Goal: Transaction & Acquisition: Obtain resource

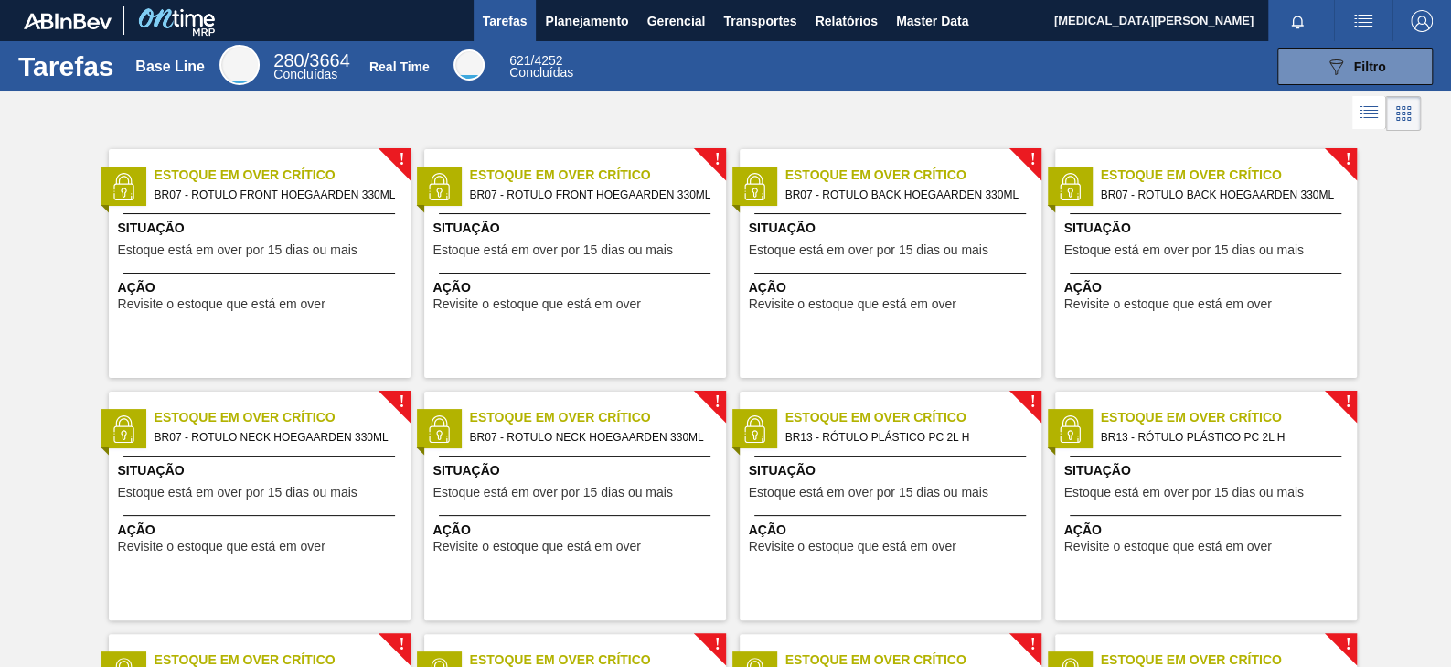
click at [796, 115] on div at bounding box center [725, 113] width 1451 height 44
click at [860, 20] on span "Relatórios" at bounding box center [846, 21] width 62 height 22
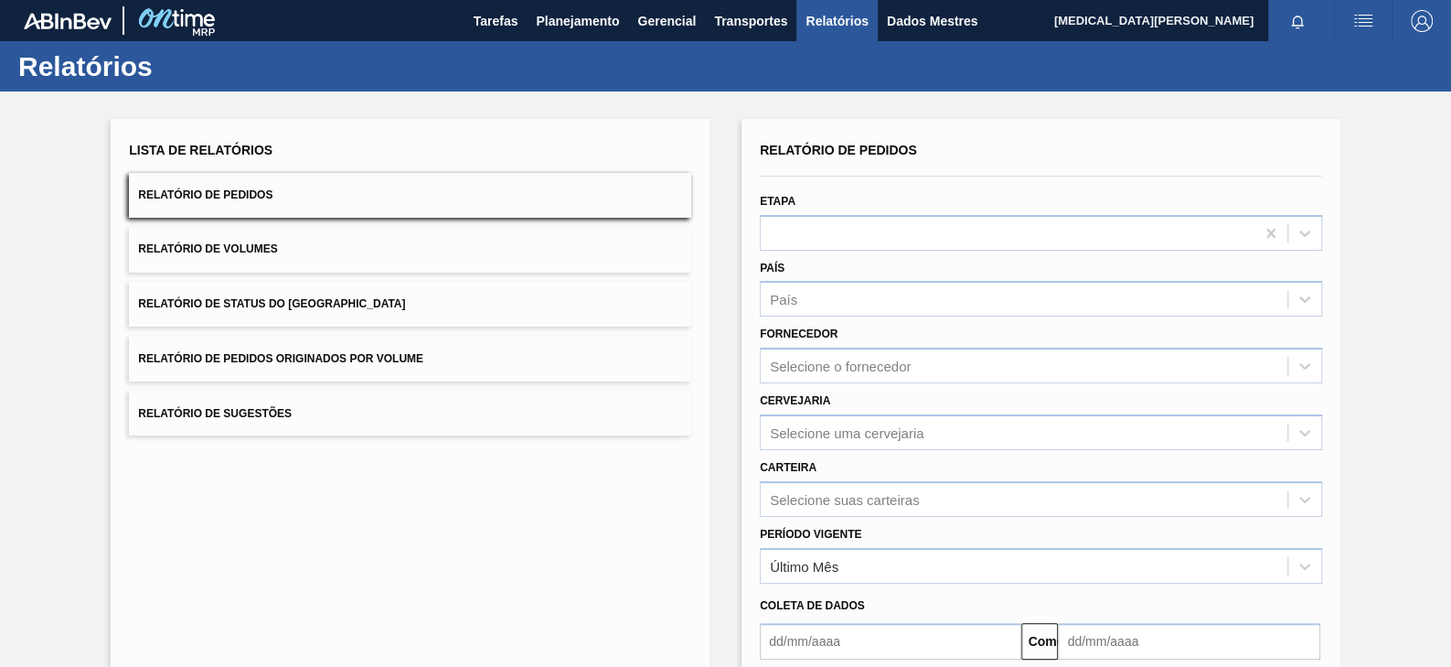
click at [599, 532] on div "Lista de Relatórios Relatório de Pedidos Relatório de Volumes Relatório de Stat…" at bounding box center [410, 471] width 599 height 705
click at [378, 456] on div "Lista de Relatórios Relatório de Pedidos Relatório de Volumes Relatório de Stat…" at bounding box center [410, 471] width 599 height 705
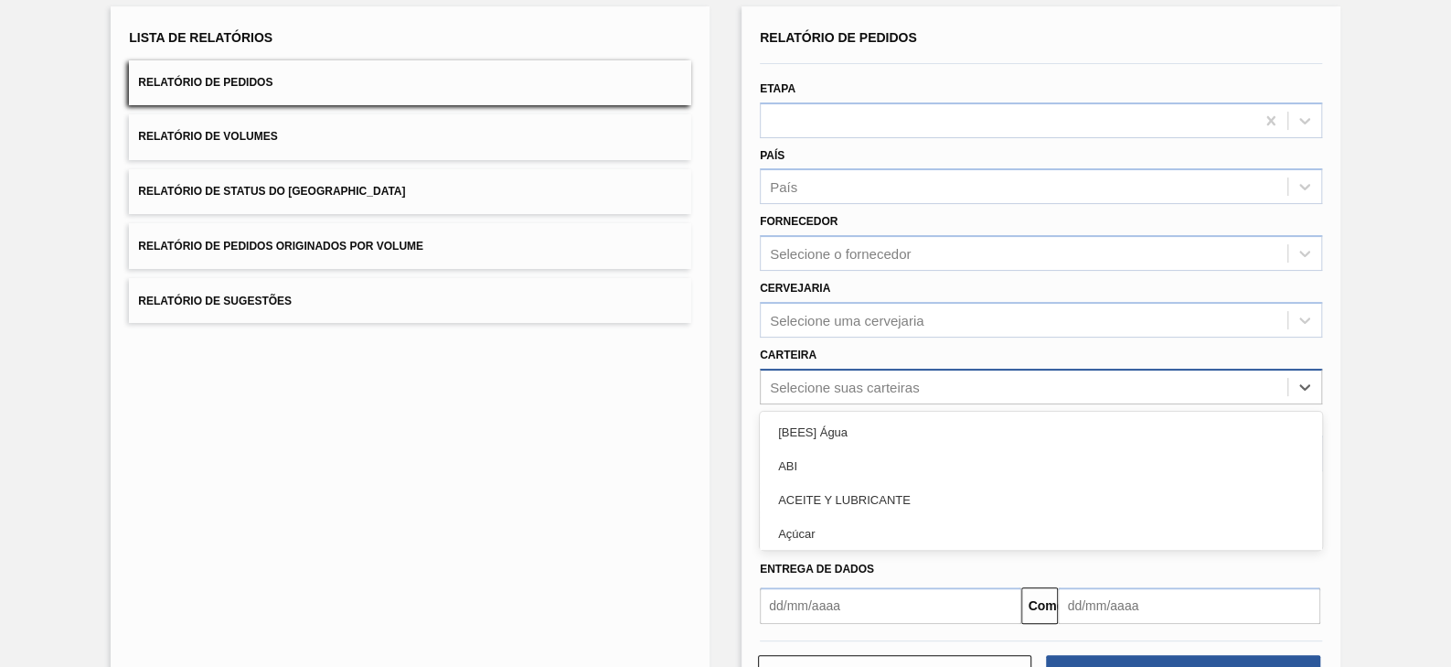
click at [842, 404] on div "option [BEES] Água focused, 1 of 101. 101 results available. Use Up and Down to…" at bounding box center [1041, 386] width 562 height 36
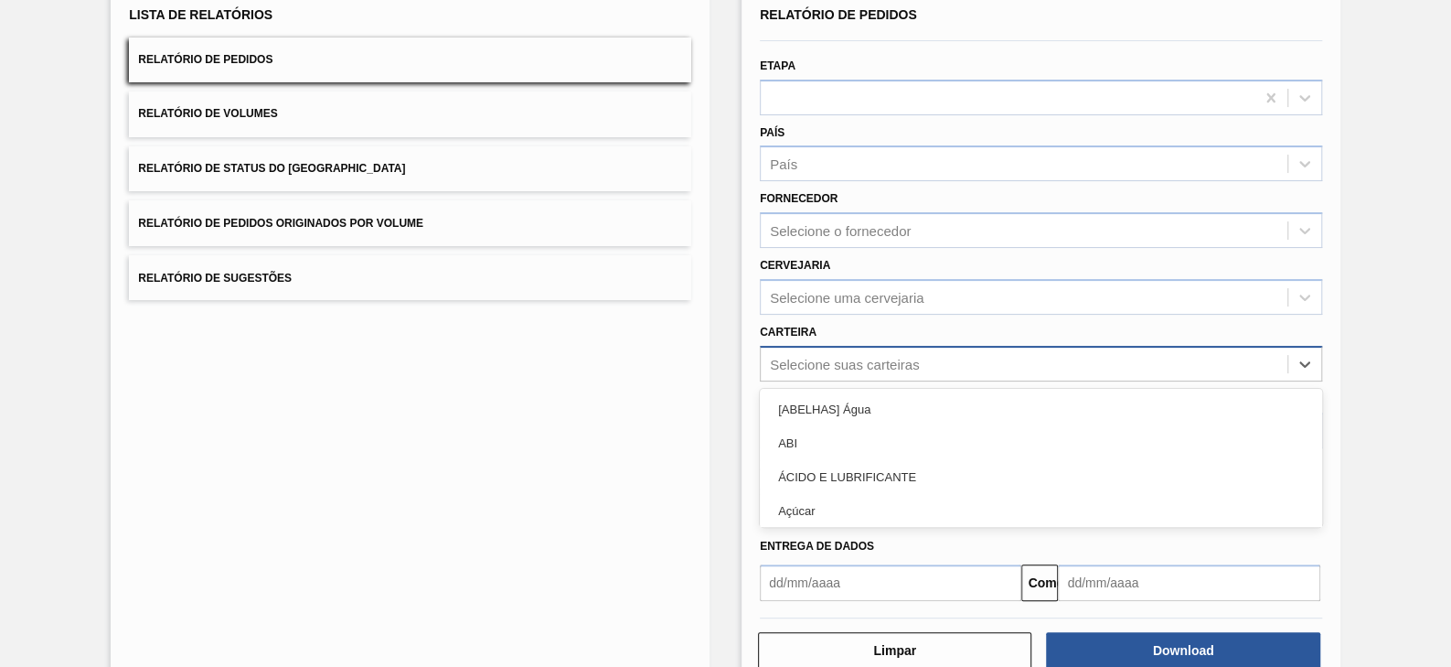
scroll to position [136, 0]
type input "pr"
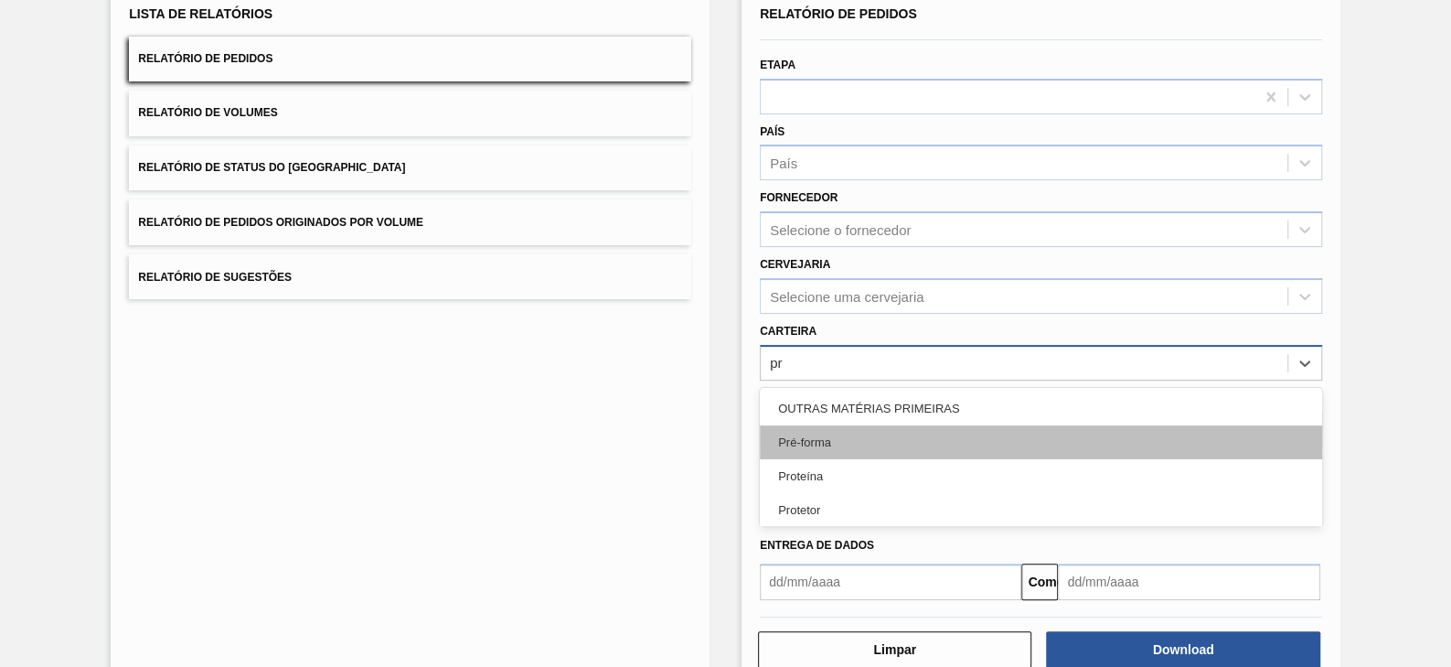
click at [847, 433] on div "Pré-forma" at bounding box center [1041, 442] width 562 height 34
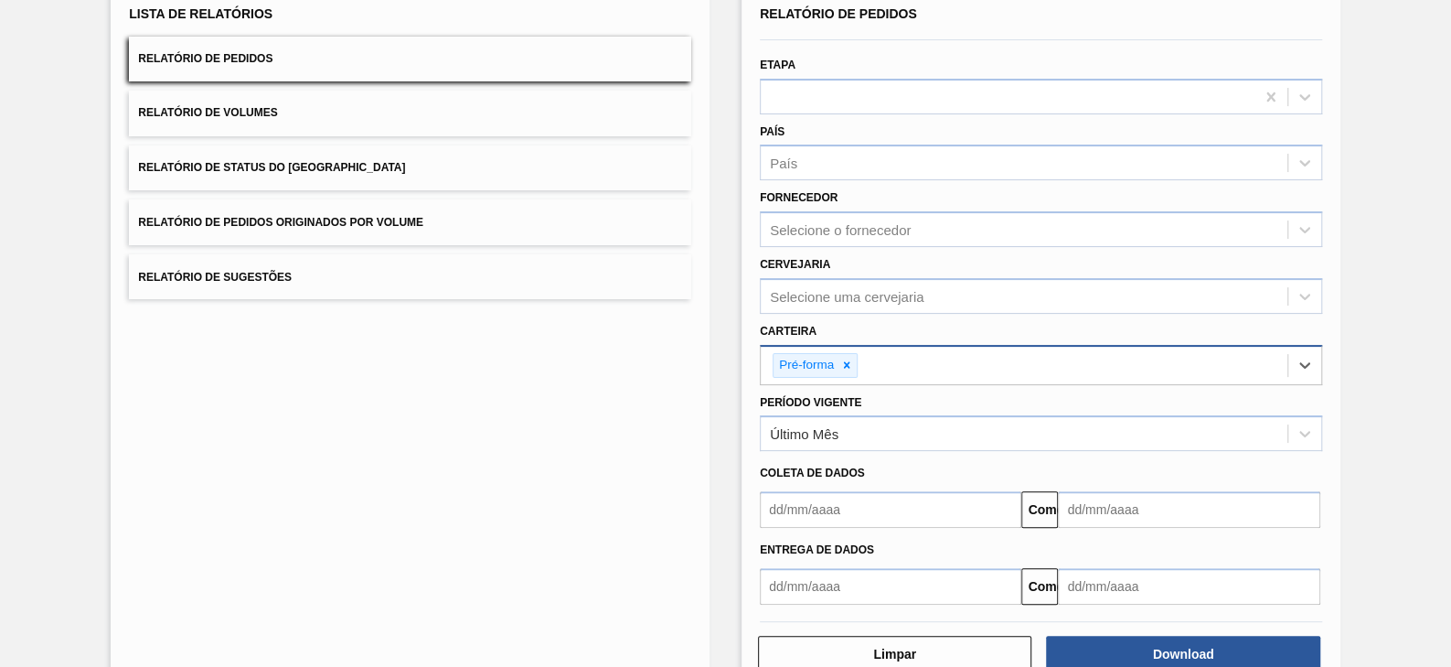
click at [859, 515] on input "text" at bounding box center [890, 509] width 261 height 37
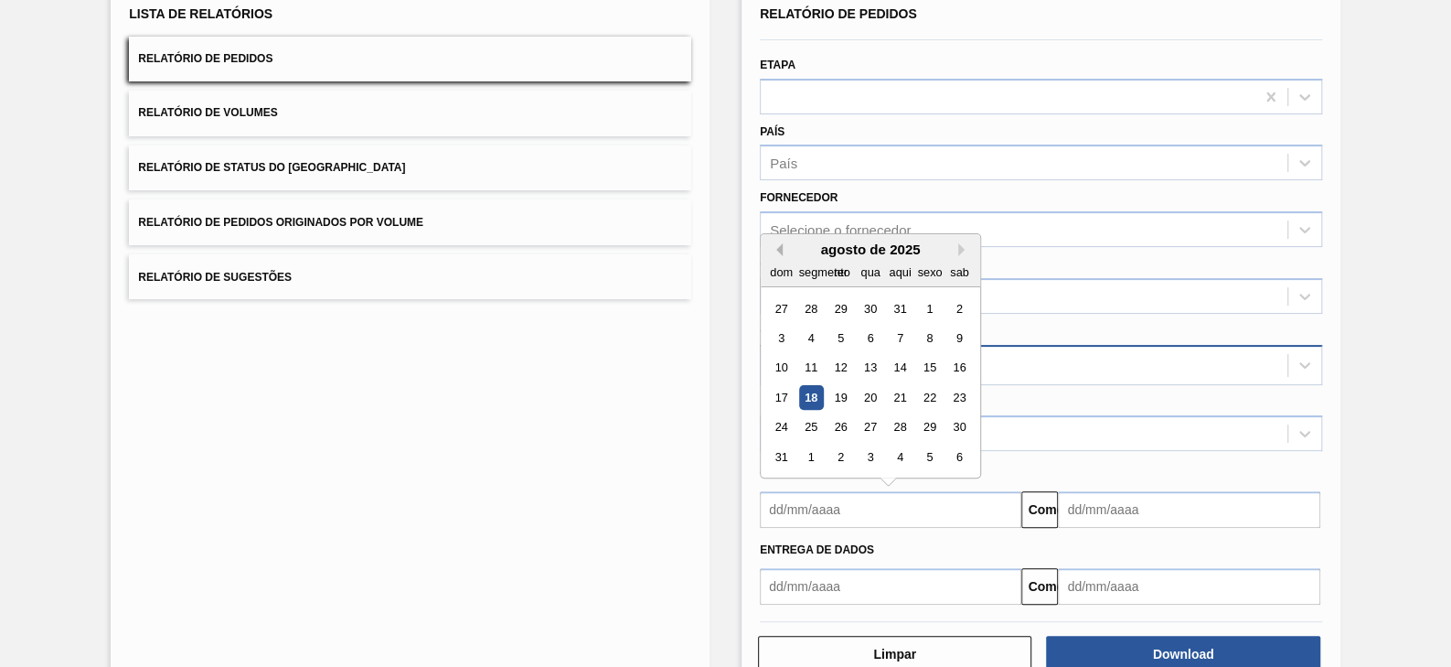
click at [776, 243] on button "[PERSON_NAME]" at bounding box center [776, 249] width 13 height 13
click at [832, 299] on div "1" at bounding box center [840, 308] width 25 height 25
type input "[DATE]"
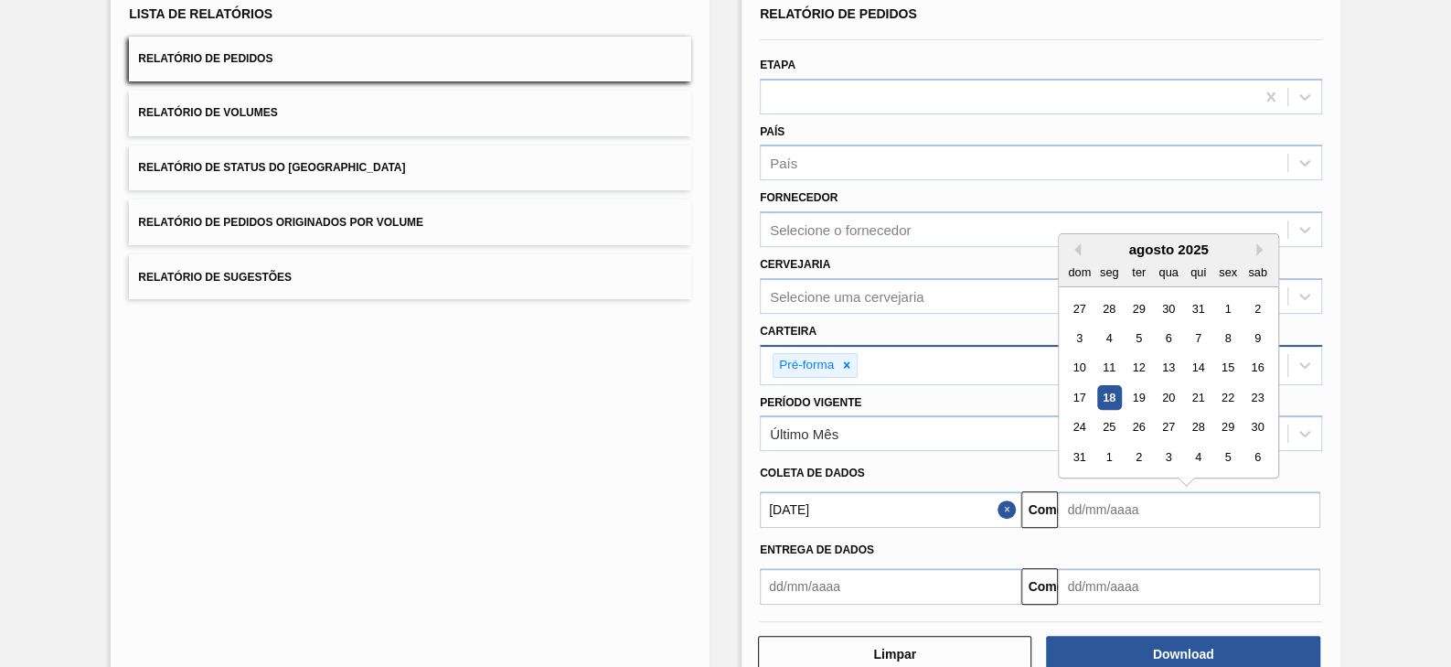
click at [1099, 512] on input "text" at bounding box center [1188, 509] width 261 height 37
click at [1159, 393] on font "22" at bounding box center [1228, 397] width 13 height 14
type input "[DATE]"
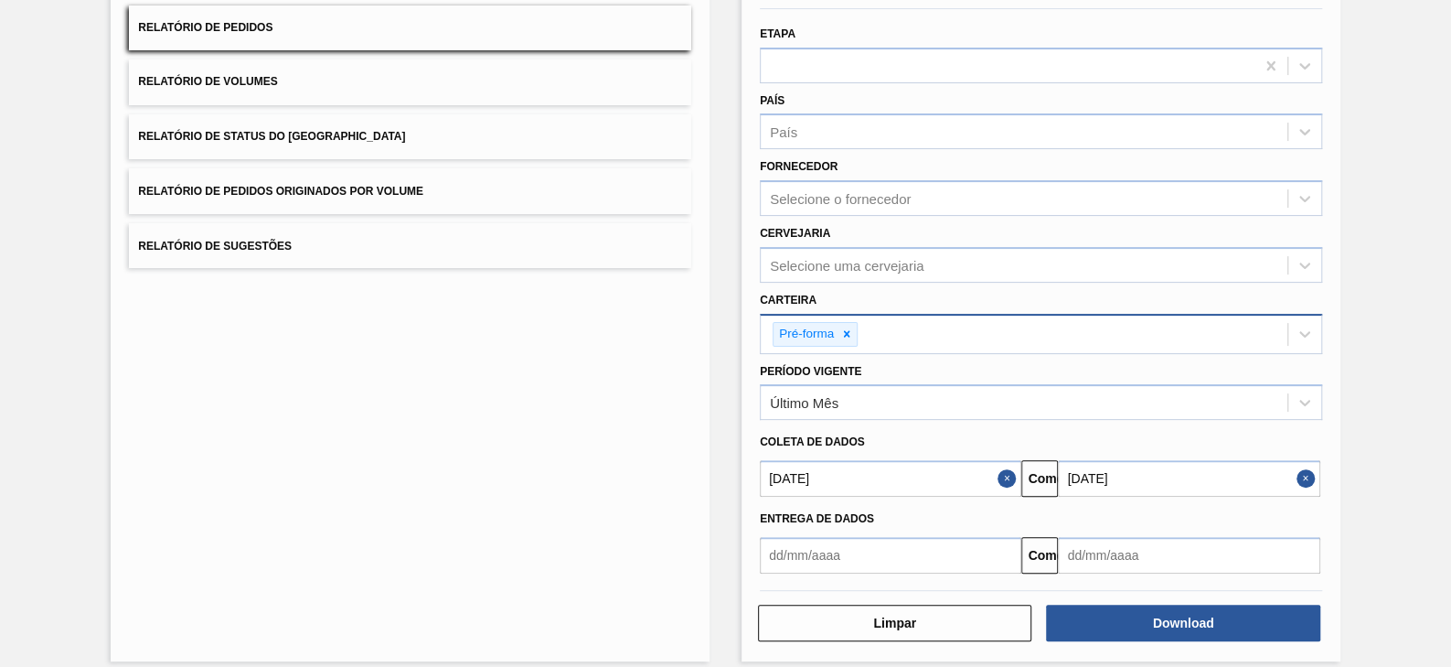
scroll to position [181, 0]
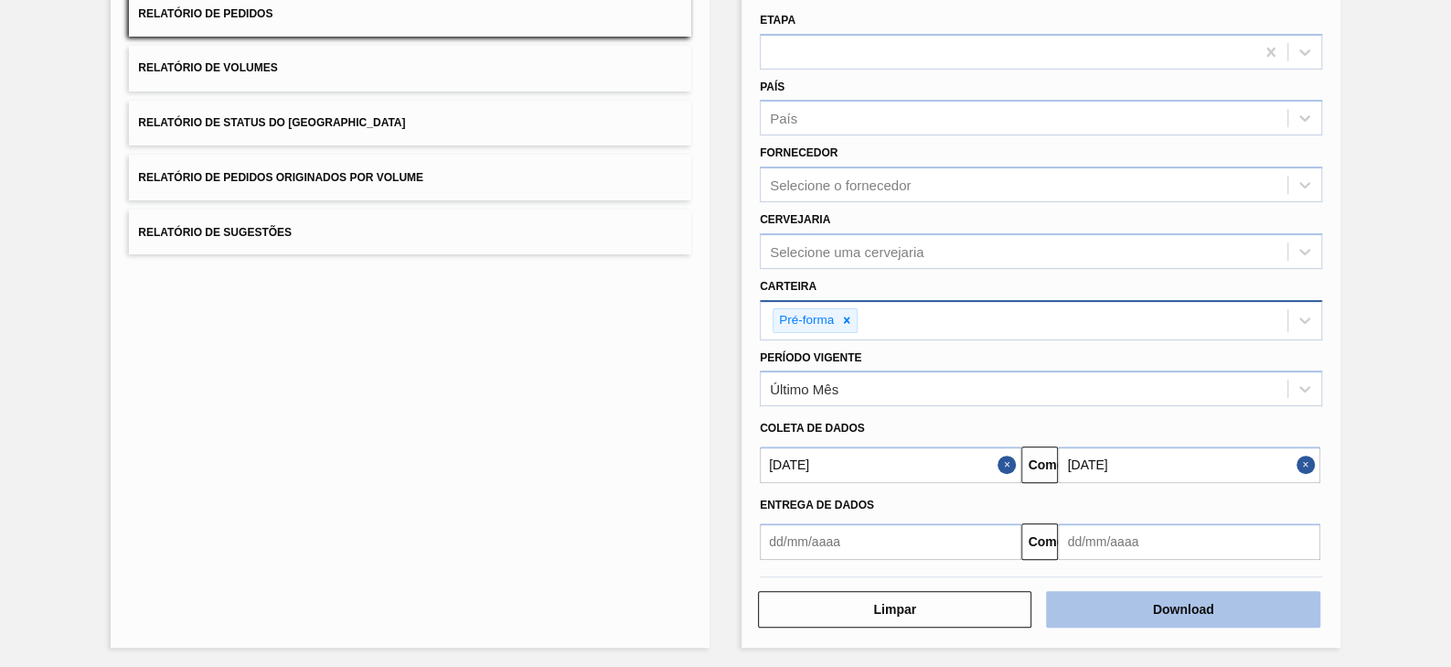
click at [1159, 532] on button "Download" at bounding box center [1182, 609] width 273 height 37
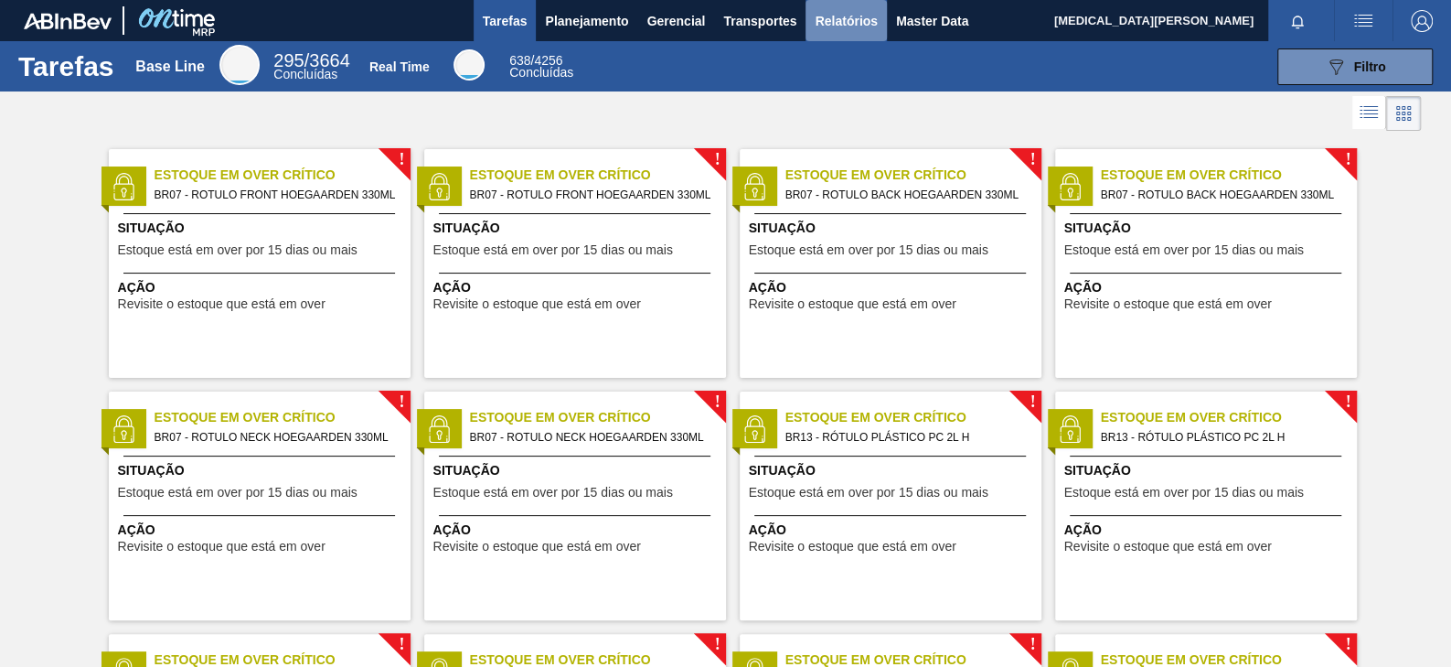
click at [858, 29] on span "Relatórios" at bounding box center [846, 21] width 62 height 22
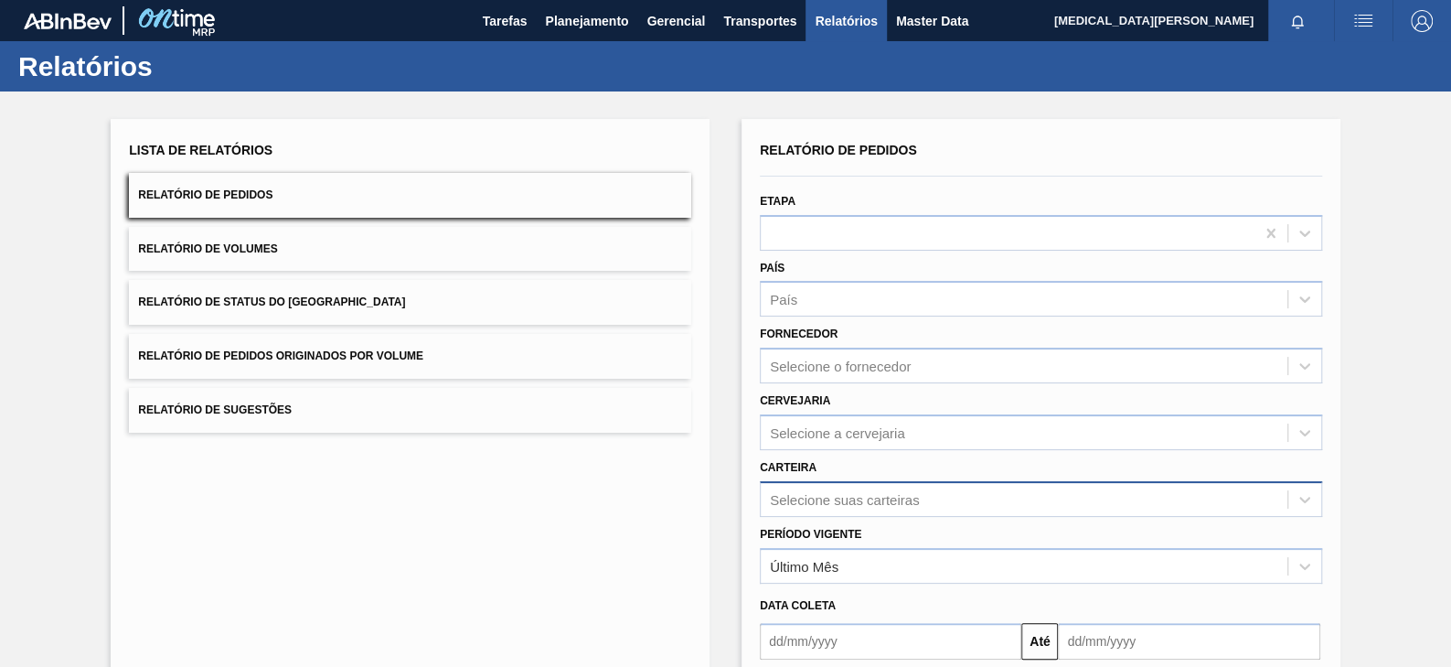
click at [870, 499] on div "Selecione suas carteiras" at bounding box center [1041, 499] width 562 height 36
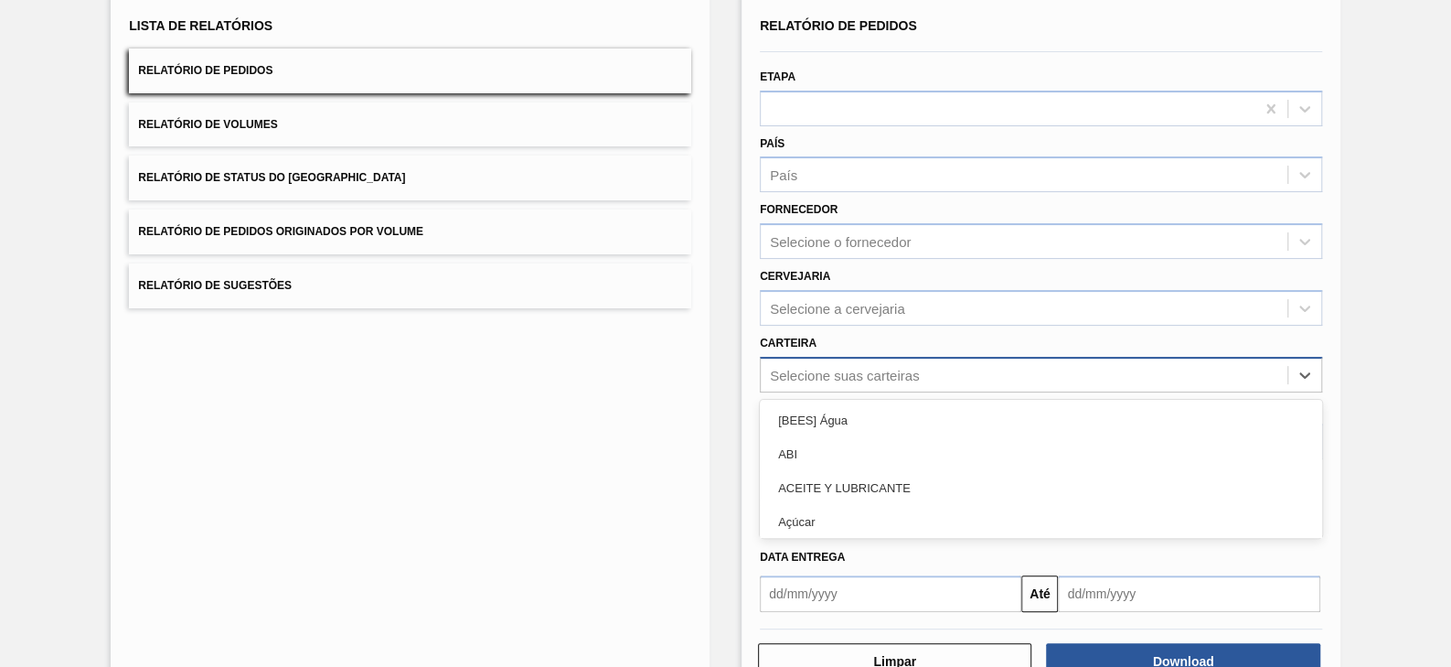
scroll to position [136, 0]
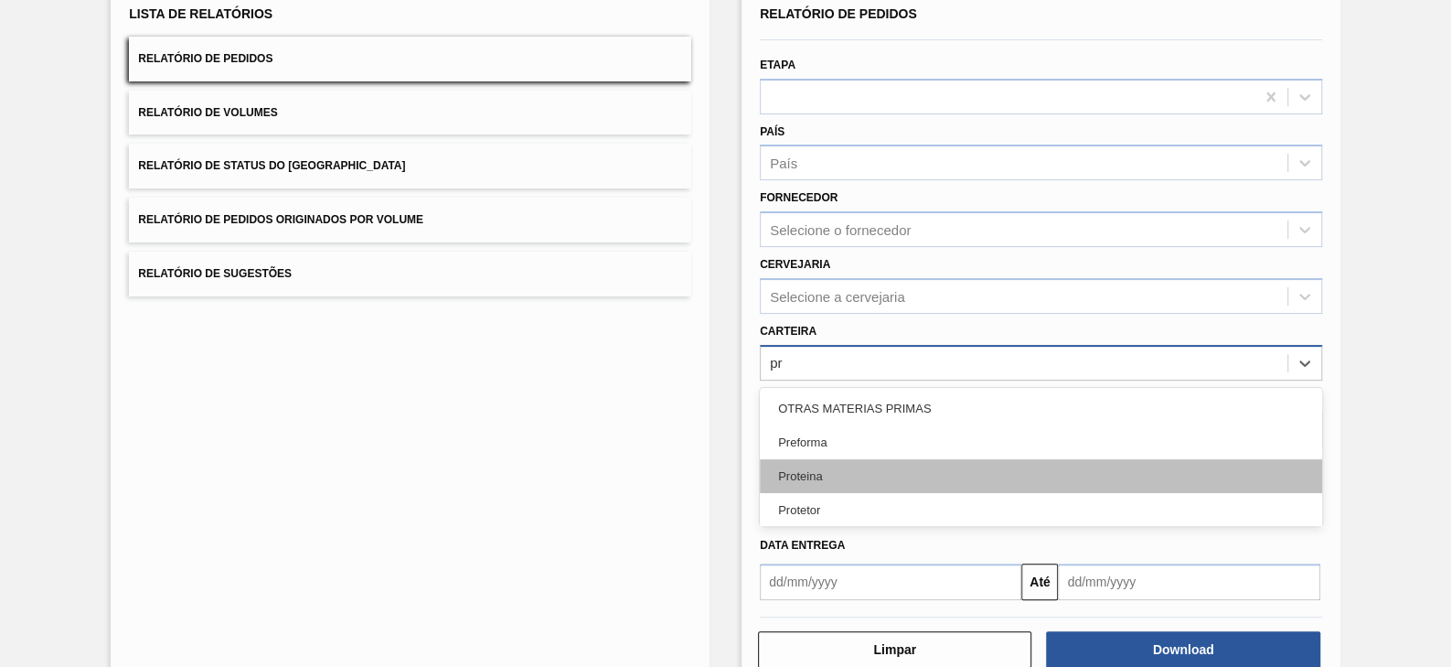
type input "pre"
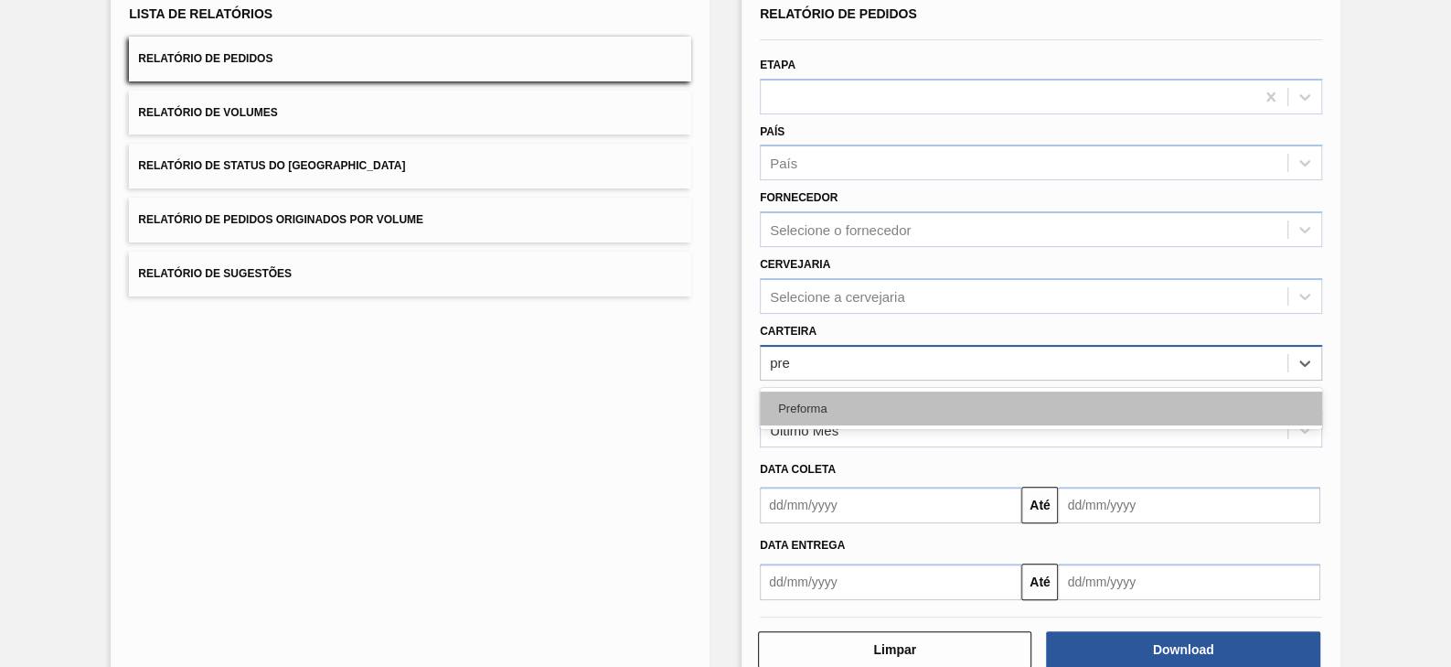
click at [895, 406] on div "Preforma" at bounding box center [1041, 408] width 562 height 34
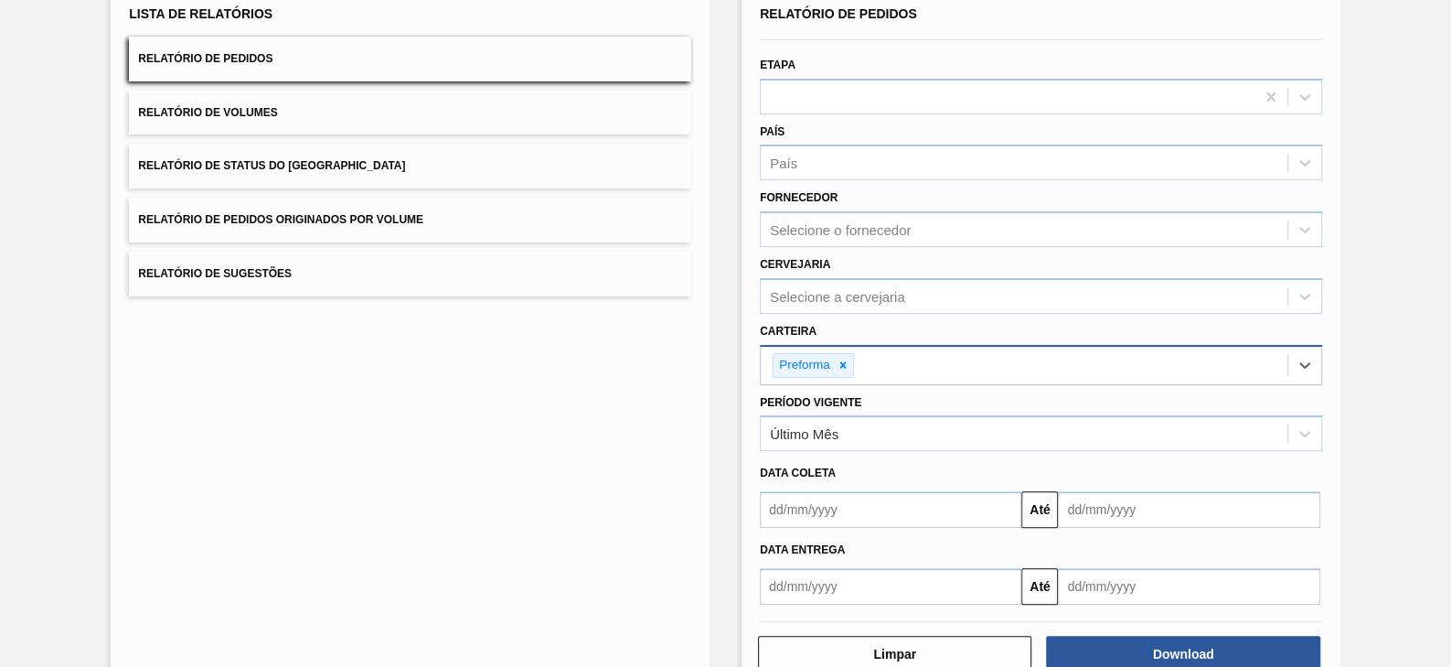
click at [864, 500] on input "text" at bounding box center [890, 509] width 261 height 37
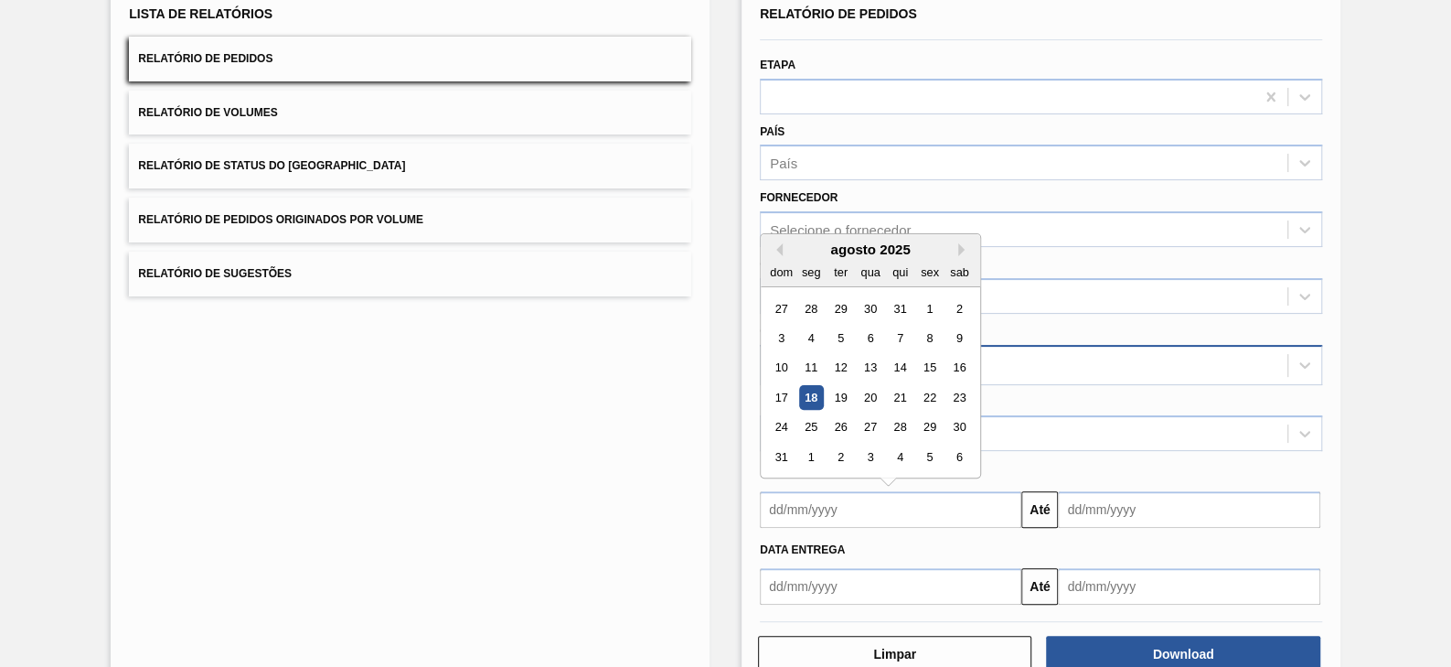
click at [788, 241] on div "agosto 2025" at bounding box center [870, 249] width 219 height 16
click at [782, 247] on div "agosto 2025" at bounding box center [870, 249] width 219 height 16
click at [774, 247] on button "Previous Month" at bounding box center [776, 249] width 13 height 13
click at [836, 304] on div "1" at bounding box center [840, 308] width 25 height 25
type input "[DATE]"
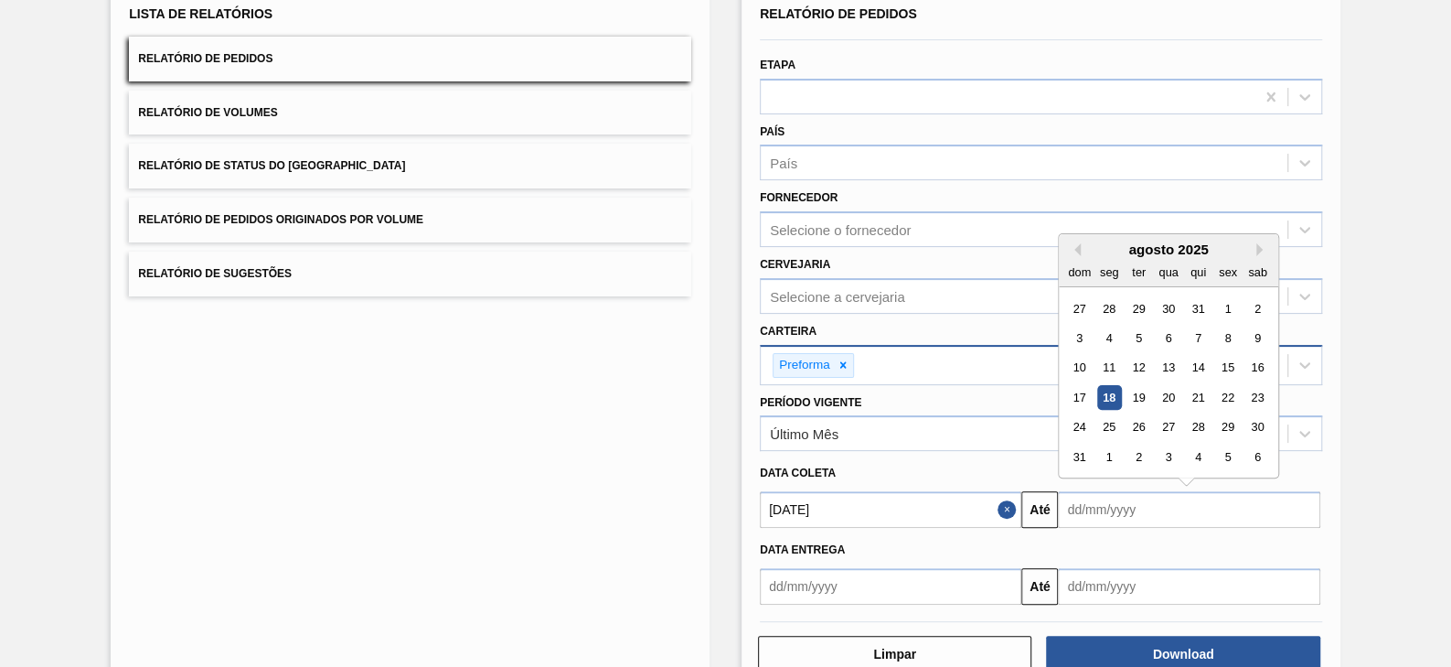
click at [1131, 499] on input "text" at bounding box center [1188, 509] width 261 height 37
click at [1159, 392] on div "22" at bounding box center [1228, 397] width 25 height 25
type input "[DATE]"
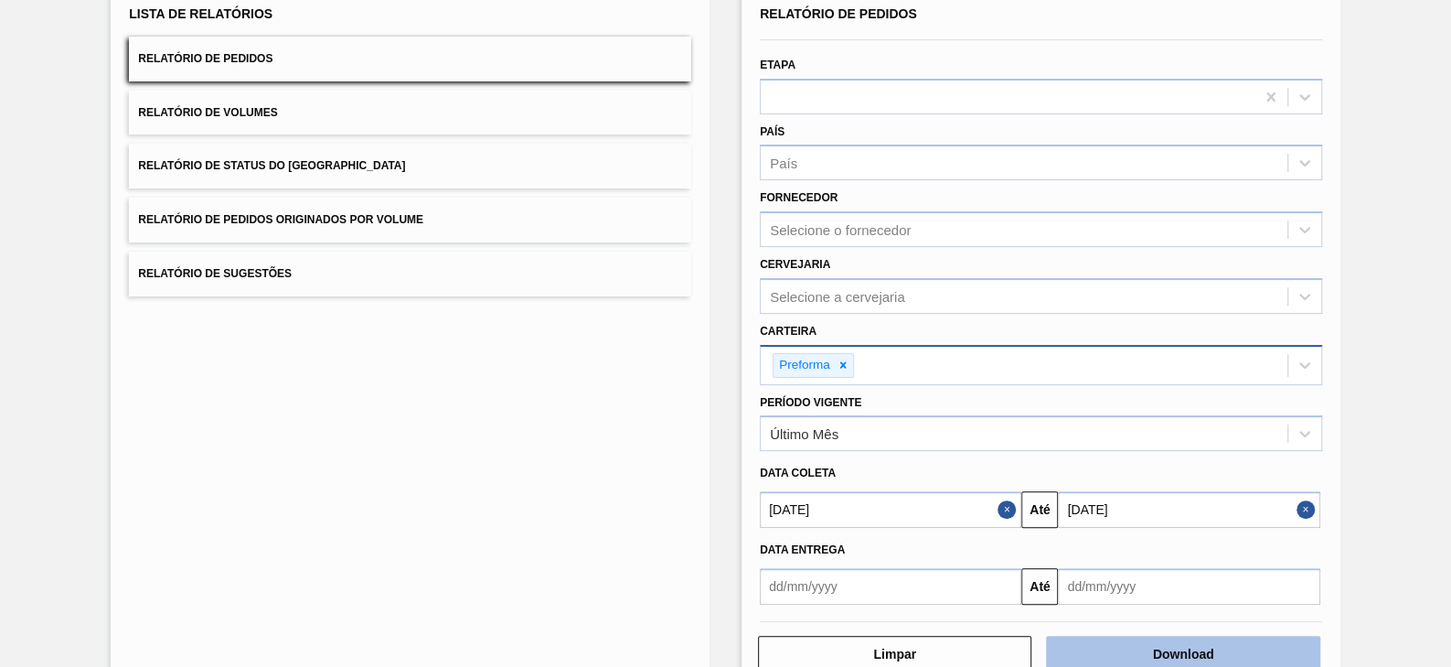
click at [1159, 532] on button "Download" at bounding box center [1182, 653] width 273 height 37
